Goal: Transaction & Acquisition: Download file/media

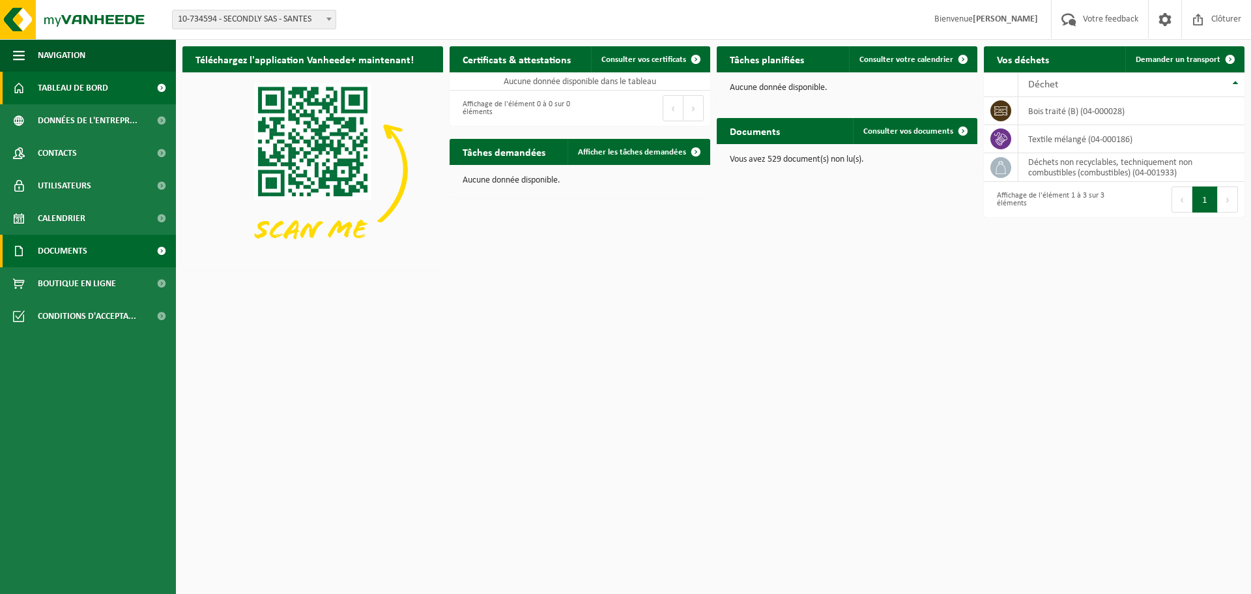
click at [89, 248] on link "Documents" at bounding box center [88, 251] width 176 height 33
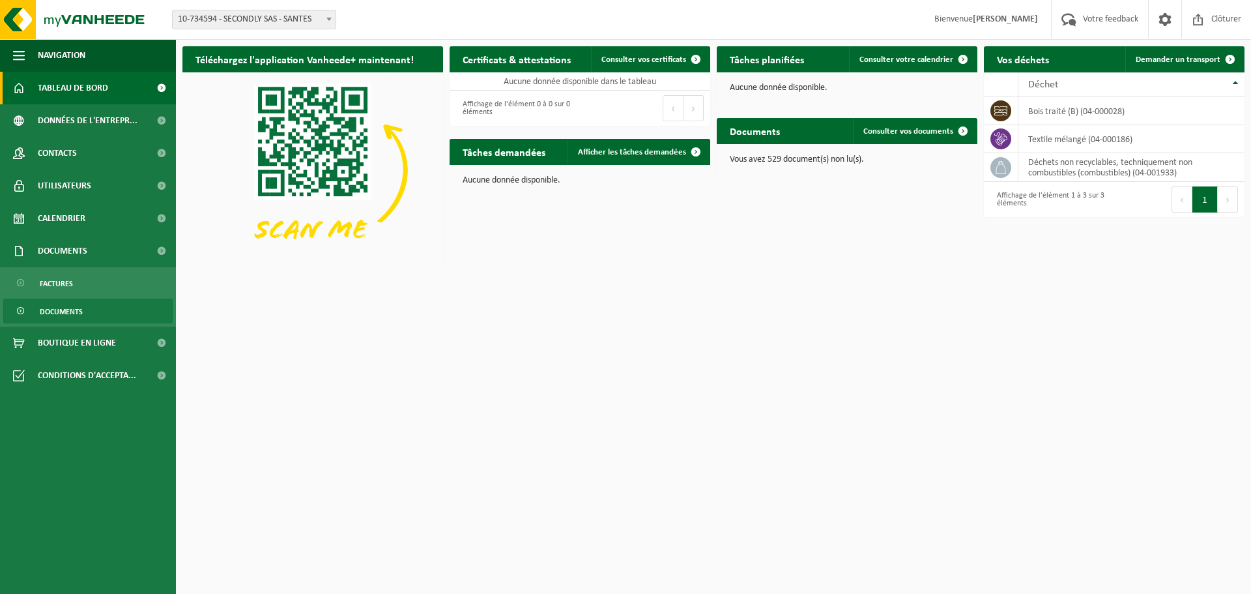
click at [87, 308] on link "Documents" at bounding box center [87, 311] width 169 height 25
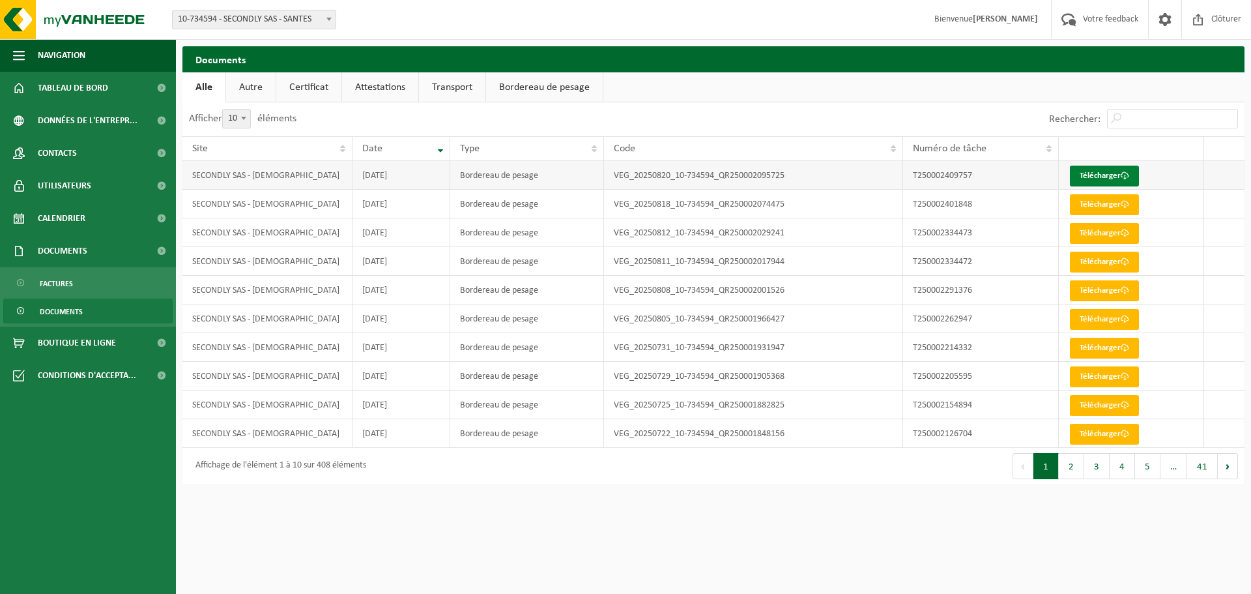
click at [1090, 177] on link "Télécharger" at bounding box center [1104, 176] width 69 height 21
click at [1110, 175] on link "Télécharger" at bounding box center [1104, 176] width 69 height 21
click at [76, 83] on span "Tableau de bord" at bounding box center [73, 88] width 70 height 33
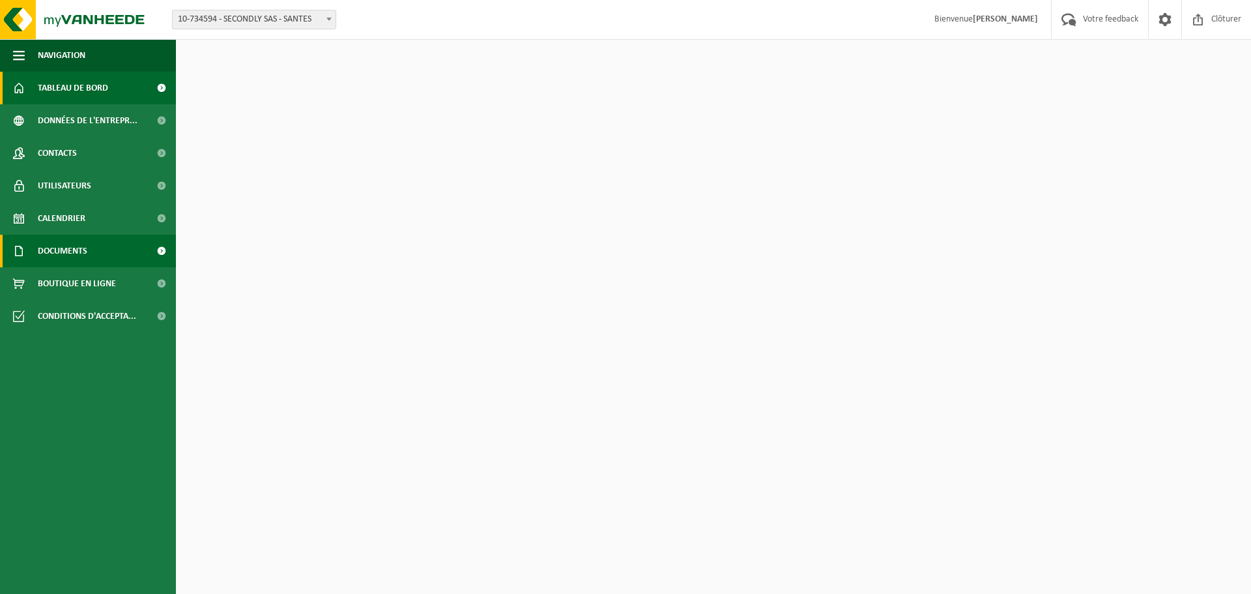
click at [102, 254] on link "Documents" at bounding box center [88, 251] width 176 height 33
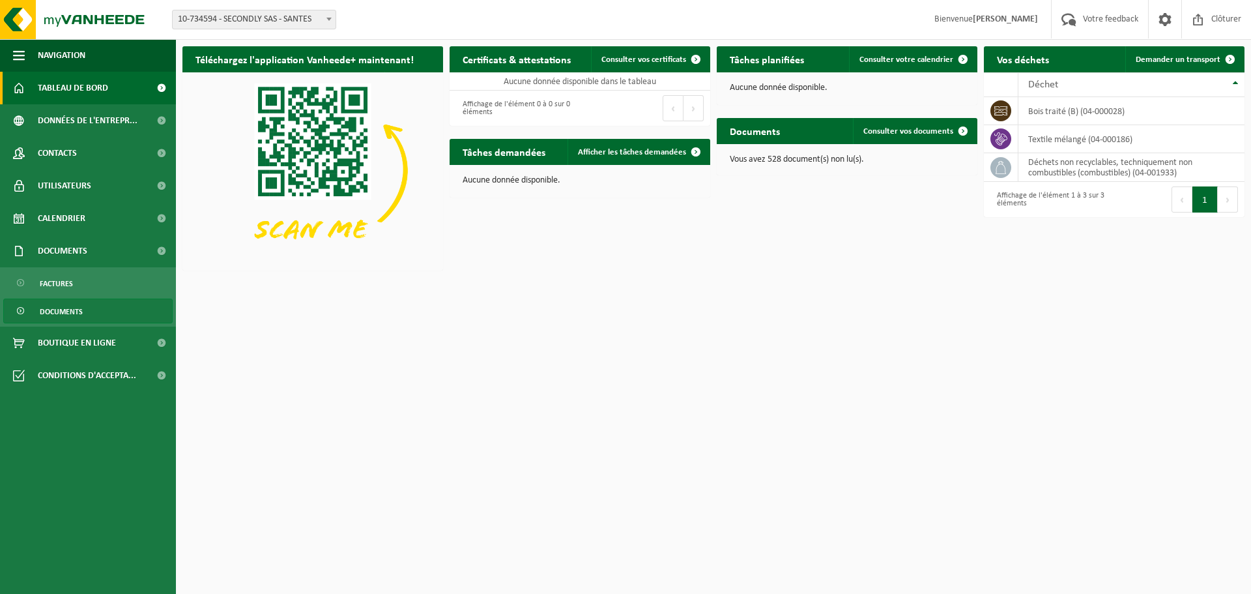
click at [98, 307] on link "Documents" at bounding box center [87, 311] width 169 height 25
